Goal: Information Seeking & Learning: Learn about a topic

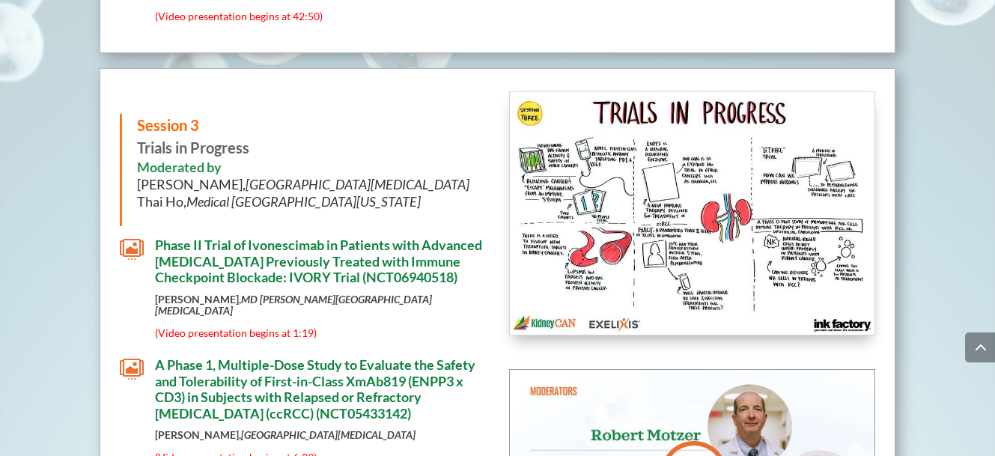
scroll to position [3532, 0]
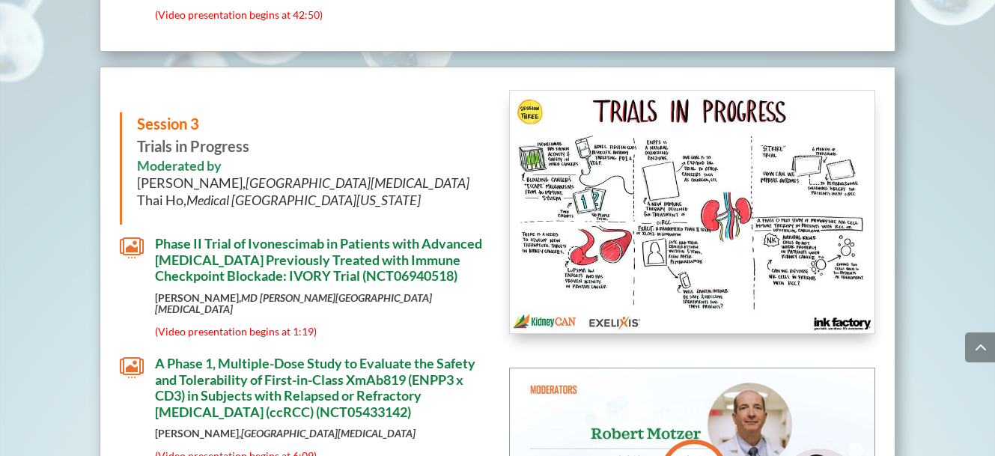
click at [278, 235] on span "Phase II Trial of Ivonescimab in Patients with Advanced [MEDICAL_DATA] Previous…" at bounding box center [318, 259] width 327 height 49
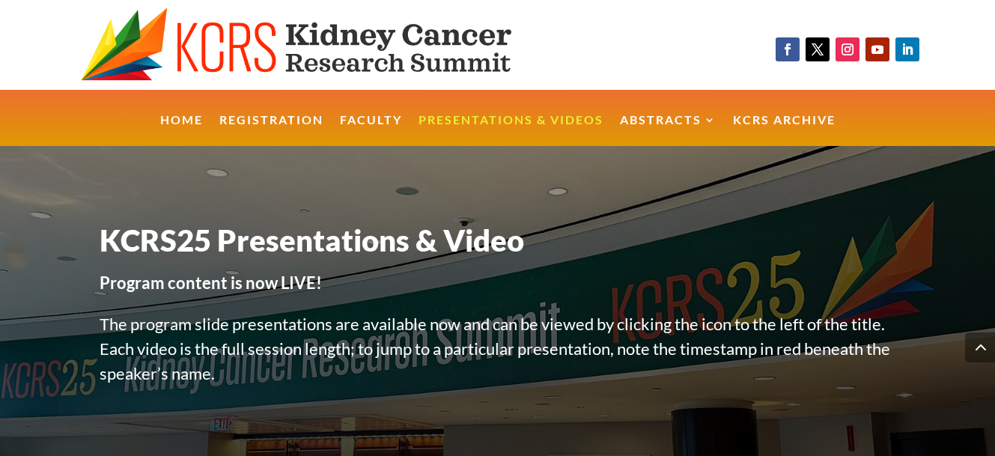
scroll to position [3532, 0]
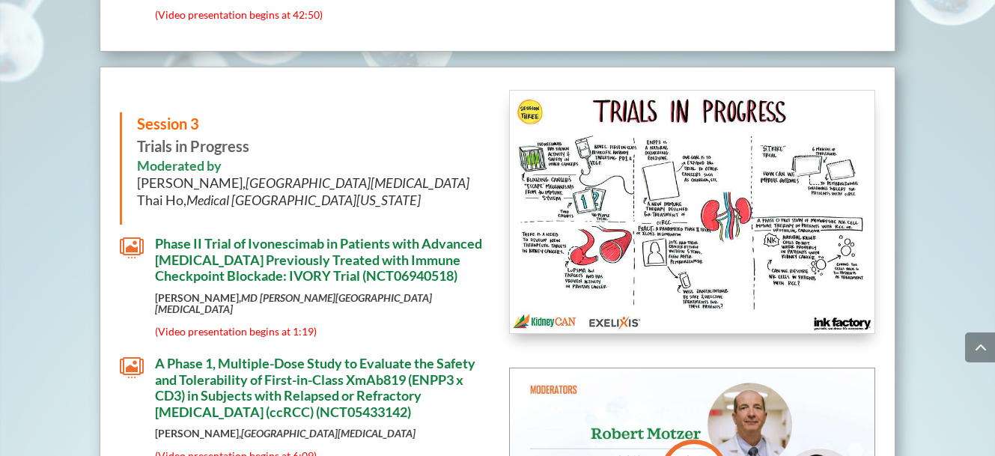
click at [220, 325] on span "(Video presentation begins at 1:19)" at bounding box center [236, 331] width 162 height 13
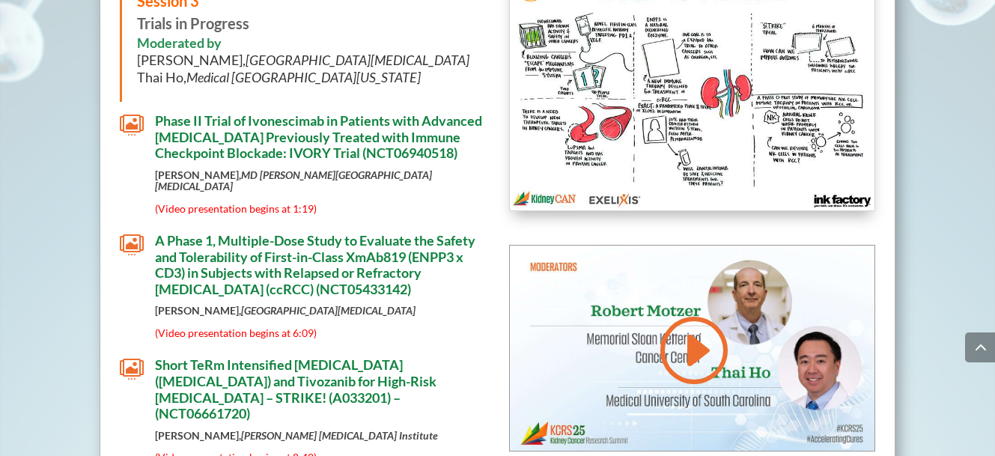
scroll to position [3656, 0]
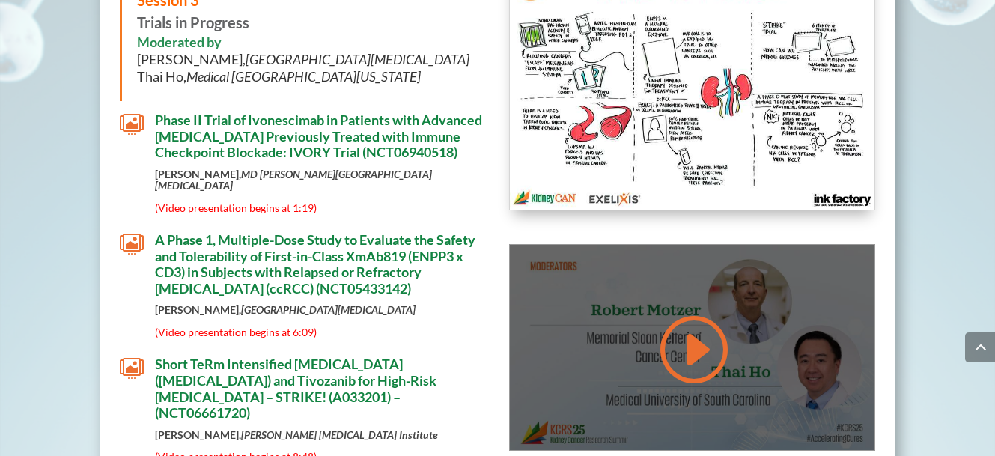
click at [692, 311] on link at bounding box center [692, 349] width 72 height 76
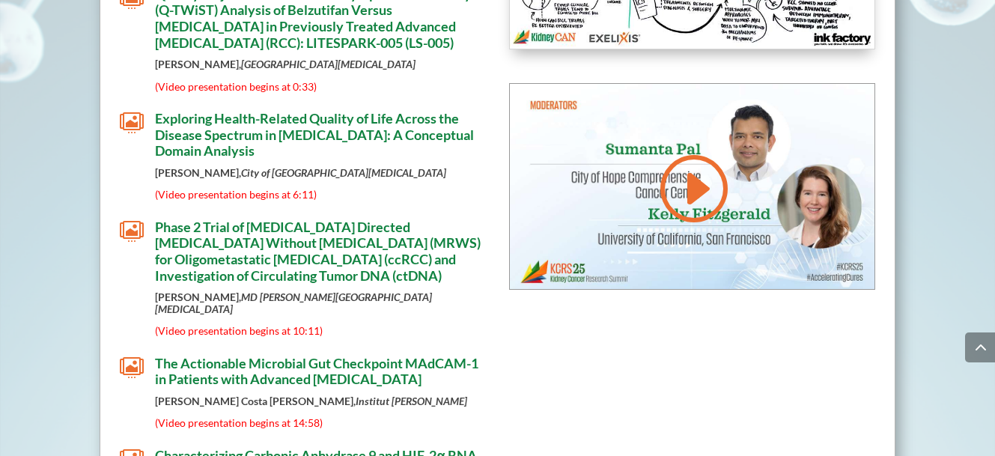
scroll to position [4759, 0]
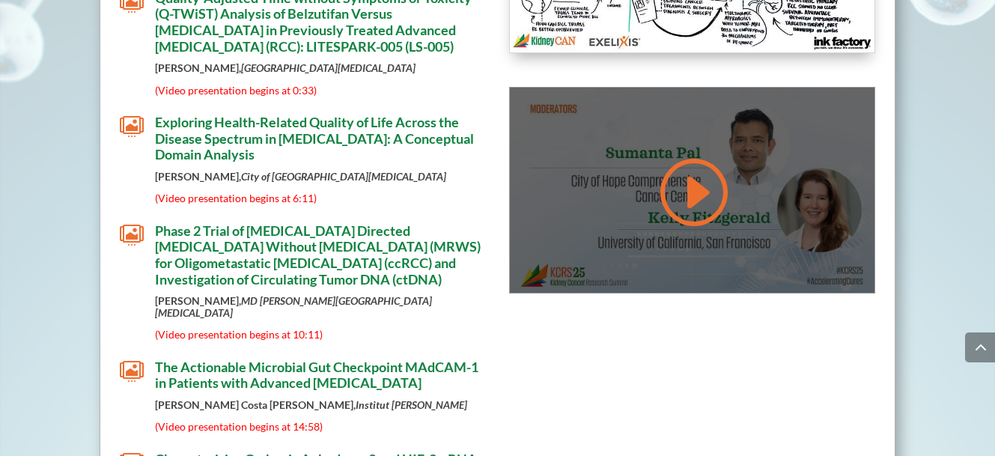
click at [703, 154] on link at bounding box center [692, 192] width 72 height 76
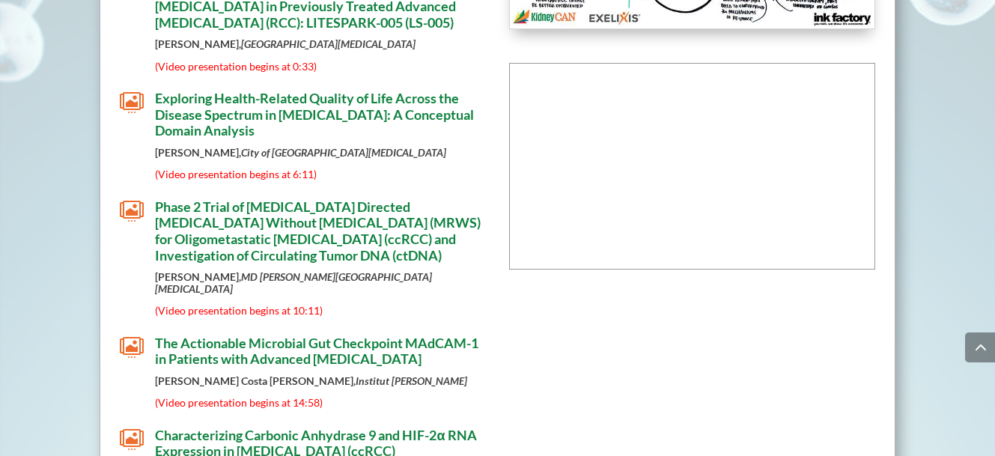
scroll to position [4831, 0]
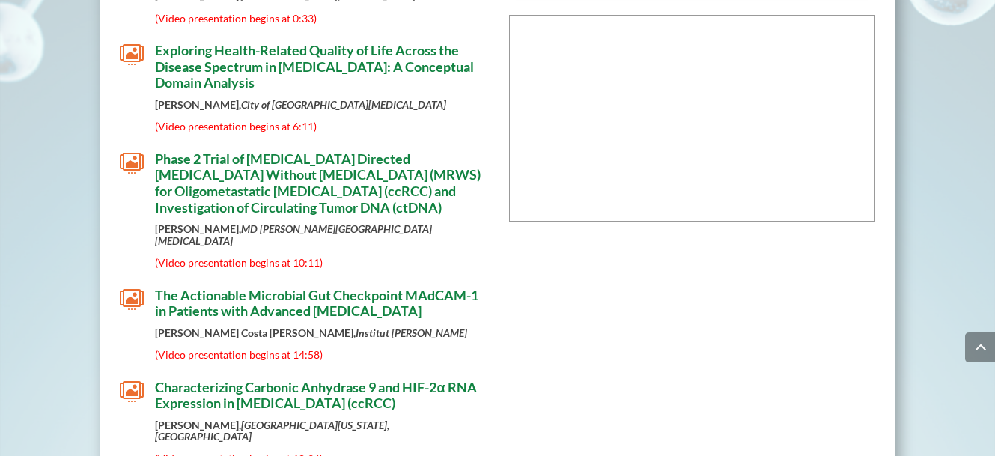
click at [423, 379] on span "Characterizing Carbonic Anhydrase 9 and HIF-2α RNA Expression in [MEDICAL_DATA]…" at bounding box center [315, 395] width 321 height 33
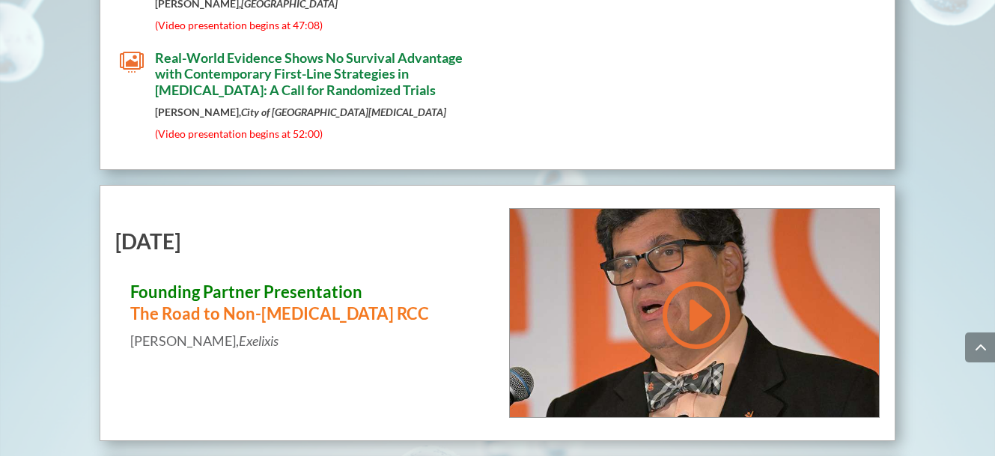
scroll to position [5603, 0]
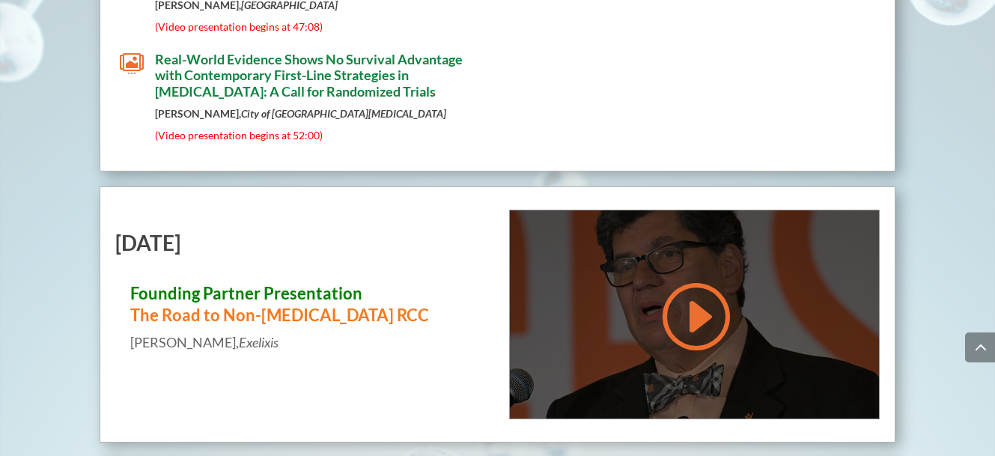
click at [695, 278] on link at bounding box center [694, 316] width 72 height 76
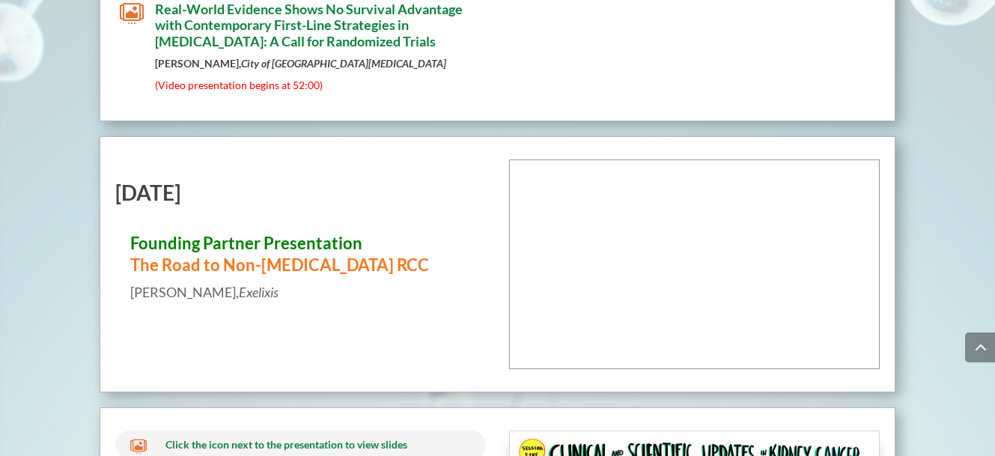
scroll to position [5652, 0]
